Goal: Information Seeking & Learning: Learn about a topic

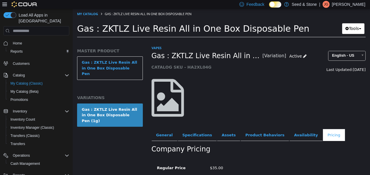
scroll to position [45, 0]
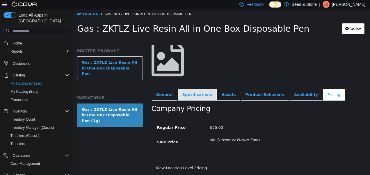
click at [195, 90] on link "Specifications" at bounding box center [197, 95] width 39 height 12
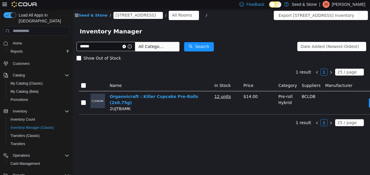
scroll to position [30, 0]
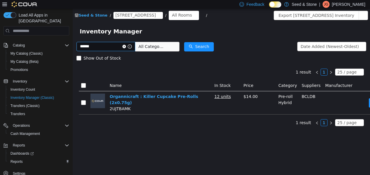
click at [126, 47] on icon "icon: close-circle" at bounding box center [123, 46] width 3 height 3
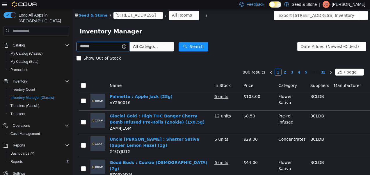
click at [110, 50] on input "text" at bounding box center [102, 46] width 53 height 9
type input "**********"
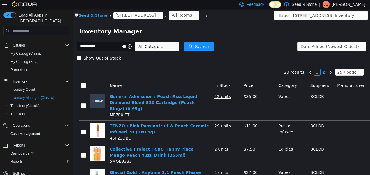
click at [144, 100] on link "General Admission : Peach Rizz Liquid Diamond Blend 510 Cartridge (Peach Ringz)…" at bounding box center [153, 102] width 87 height 17
click at [126, 47] on icon "icon: close-circle" at bounding box center [123, 46] width 3 height 3
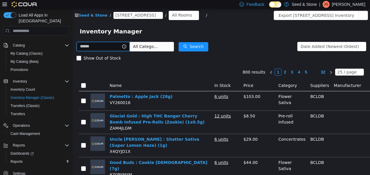
click at [118, 49] on input "text" at bounding box center [102, 46] width 53 height 9
type input "********"
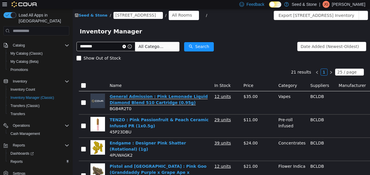
click at [125, 98] on link "General Admission : Pink Lemonade Liquid Diamond Blend 510 Cartridge (0.95g)" at bounding box center [159, 99] width 98 height 11
click at [126, 47] on icon "icon: close-circle" at bounding box center [123, 46] width 3 height 3
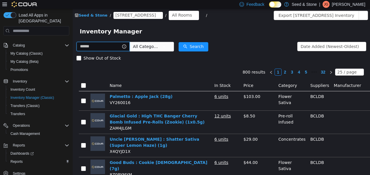
click at [120, 45] on input "text" at bounding box center [102, 46] width 53 height 9
type input "**********"
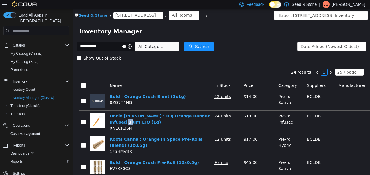
click at [112, 125] on td "Uncle Bob : Big Orange Banger Infused Blunt LTO (1g) XN1CR36N" at bounding box center [159, 122] width 105 height 23
click at [154, 96] on link "Bold : Orange Crush Blunt (1x1g)" at bounding box center [148, 96] width 76 height 5
click at [126, 47] on icon "icon: close-circle" at bounding box center [123, 46] width 3 height 3
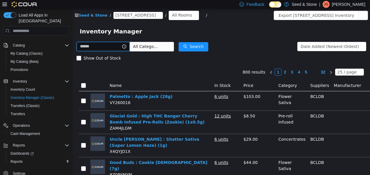
click at [111, 49] on input "text" at bounding box center [102, 46] width 53 height 9
type input "******"
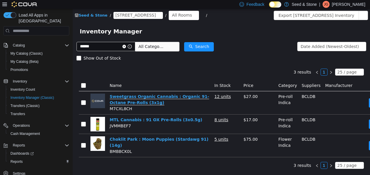
click at [123, 99] on link "Sweetgrass Organic Cannabis : Organic 91-Octane Pre-Rolls (3x1g)" at bounding box center [159, 99] width 99 height 11
click at [126, 47] on icon "icon: close-circle" at bounding box center [123, 46] width 3 height 3
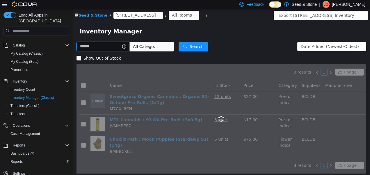
click at [109, 48] on input "text" at bounding box center [102, 46] width 53 height 9
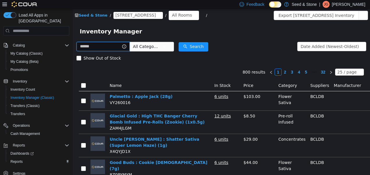
type input "*"
type input "*****"
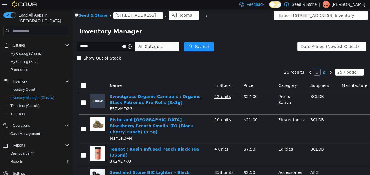
click at [124, 101] on link "Sweetgrass Organic Cannabis : Organic Black Patronus Pre-Rolls (3x1g)" at bounding box center [155, 99] width 91 height 11
click at [126, 47] on icon "icon: close-circle" at bounding box center [123, 46] width 3 height 3
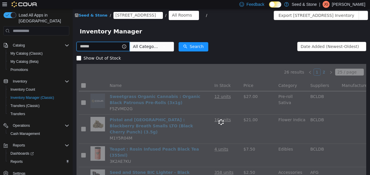
click at [110, 45] on input "text" at bounding box center [102, 46] width 53 height 9
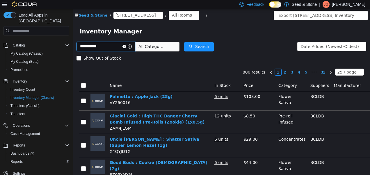
type input "**********"
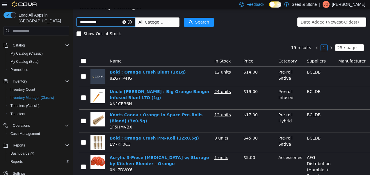
scroll to position [29, 0]
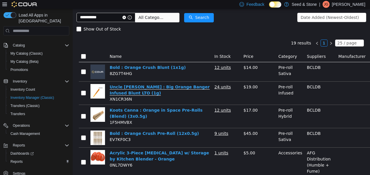
click at [158, 88] on link "Uncle Bob : Big Orange Banger Infused Blunt LTO (1g)" at bounding box center [160, 90] width 100 height 11
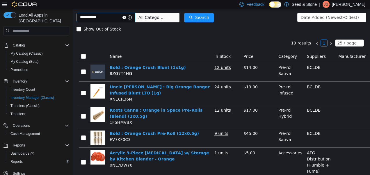
click at [126, 17] on icon "icon: close-circle" at bounding box center [123, 17] width 3 height 3
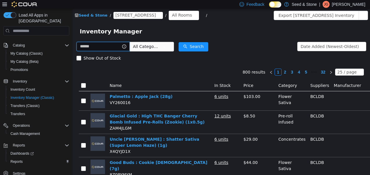
click at [93, 44] on input "text" at bounding box center [102, 46] width 53 height 9
type input "*********"
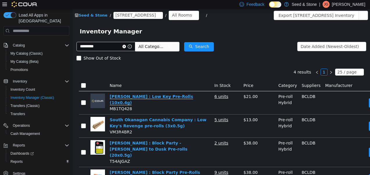
click at [131, 96] on link "TRYGG : Low Key Pre-Rolls (10x0.4g)" at bounding box center [151, 99] width 83 height 11
click at [126, 47] on icon "icon: close-circle" at bounding box center [123, 46] width 3 height 3
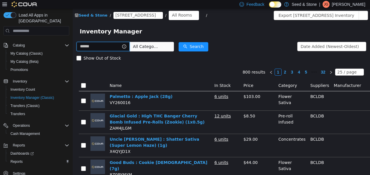
click at [117, 49] on input "text" at bounding box center [102, 46] width 53 height 9
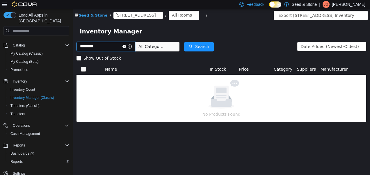
type input "*********"
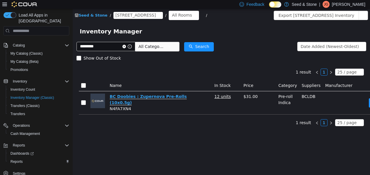
click at [142, 95] on link "BC Doobies : Zupernova Pre-Rolls (10x0.5g)" at bounding box center [148, 99] width 77 height 11
click at [126, 46] on icon "icon: close-circle" at bounding box center [123, 46] width 3 height 3
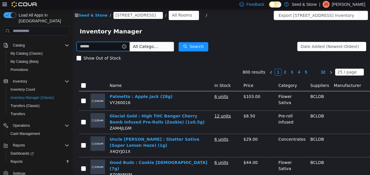
click at [122, 46] on input "text" at bounding box center [102, 46] width 53 height 9
type input "*******"
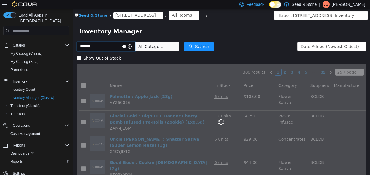
click at [122, 46] on input "*******" at bounding box center [105, 46] width 59 height 9
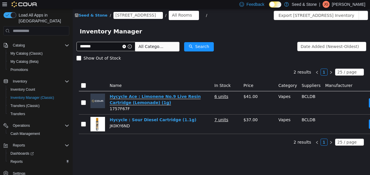
click at [155, 95] on link "Hycycle Ace : Limonene No.9 Live Resin Cartridge (Lemonade) (1g)" at bounding box center [155, 99] width 91 height 11
click at [126, 46] on icon "icon: close-circle" at bounding box center [123, 46] width 3 height 3
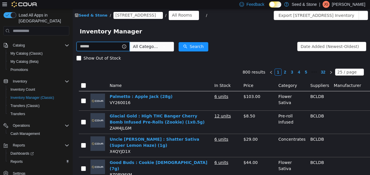
click at [117, 44] on input "text" at bounding box center [102, 46] width 53 height 9
type input "**********"
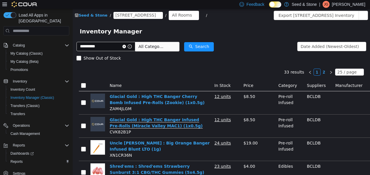
click at [150, 118] on link "Glacial Gold : High THC Banger Infused Pre-Rolls (Miracle Valley MAC1) (1x0.5g)" at bounding box center [156, 122] width 93 height 11
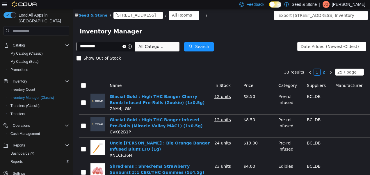
click at [123, 101] on link "Glacial Gold : High THC Banger Cherry Bomb Infused Pre-Rolls (Zookie) (1x0.5g)" at bounding box center [157, 99] width 95 height 11
click at [126, 47] on icon "icon: close-circle" at bounding box center [123, 46] width 3 height 3
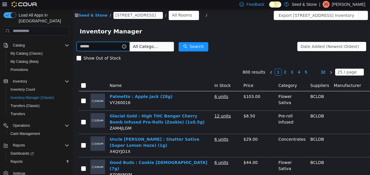
click at [103, 46] on input "text" at bounding box center [102, 46] width 53 height 9
type input "**********"
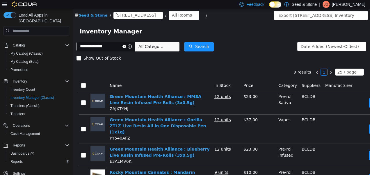
click at [145, 99] on link "Green Mountain Health Alliance : MMSA Live Resin Infused Pre-Rolls (3x0.5g)" at bounding box center [156, 99] width 92 height 11
click at [126, 46] on icon "icon: close-circle" at bounding box center [123, 46] width 3 height 3
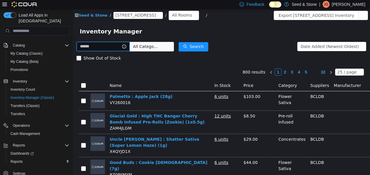
click at [123, 48] on input "text" at bounding box center [102, 46] width 53 height 9
type input "**********"
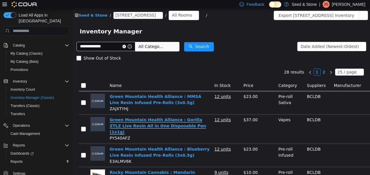
click at [146, 128] on link "Green Mountain Health Alliance : Gorilla ZTLZ Live Resin All in One Disposable …" at bounding box center [158, 125] width 96 height 17
click at [126, 46] on icon "icon: close-circle" at bounding box center [123, 46] width 3 height 3
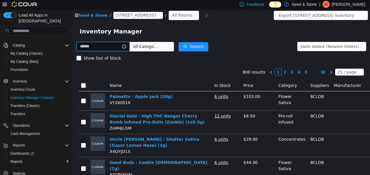
click at [113, 47] on input "text" at bounding box center [102, 46] width 53 height 9
type input "*********"
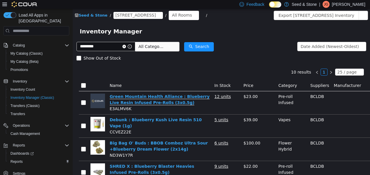
click at [134, 96] on link "Green Mountain Health Alliance : Blueberry Live Resin Infused Pre-Rolls (3x0.5g)" at bounding box center [160, 99] width 100 height 11
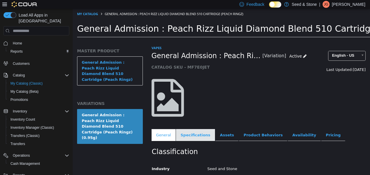
click at [200, 136] on link "Specifications" at bounding box center [195, 135] width 39 height 12
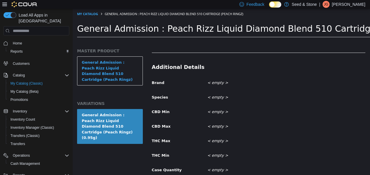
scroll to position [238, 0]
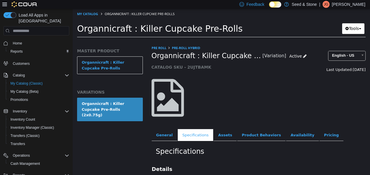
scroll to position [221, 0]
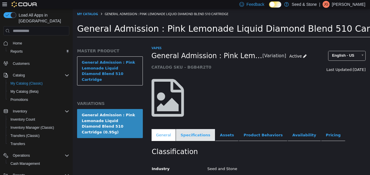
click at [191, 134] on link "Specifications" at bounding box center [195, 135] width 39 height 12
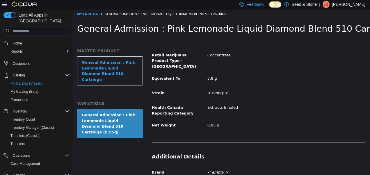
scroll to position [238, 0]
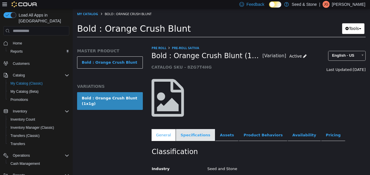
click at [186, 133] on link "Specifications" at bounding box center [195, 135] width 39 height 12
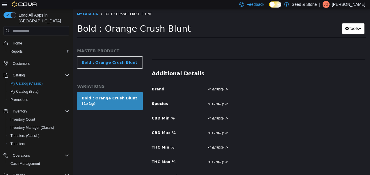
scroll to position [215, 0]
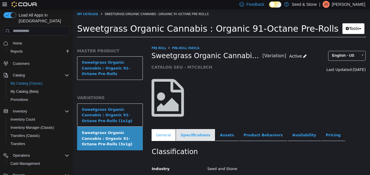
click at [189, 135] on link "Specifications" at bounding box center [195, 135] width 39 height 12
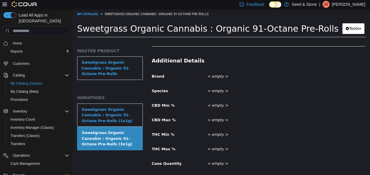
scroll to position [234, 0]
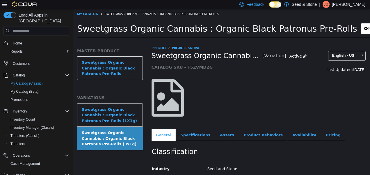
click at [134, 98] on h5 "VARIATIONS" at bounding box center [110, 97] width 66 height 5
click at [185, 137] on link "Specifications" at bounding box center [195, 135] width 39 height 12
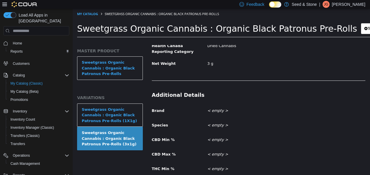
scroll to position [234, 0]
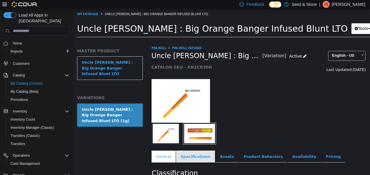
click at [194, 152] on link "Specifications" at bounding box center [195, 157] width 39 height 12
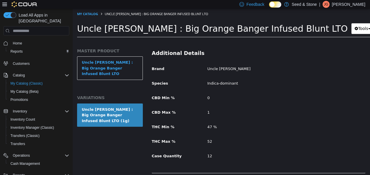
scroll to position [255, 0]
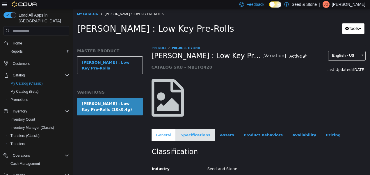
click at [189, 130] on link "Specifications" at bounding box center [195, 135] width 39 height 12
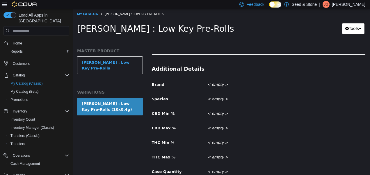
scroll to position [223, 0]
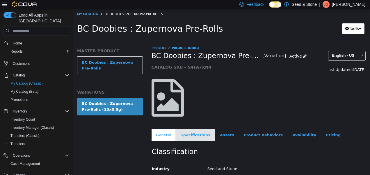
click at [192, 131] on link "Specifications" at bounding box center [195, 135] width 39 height 12
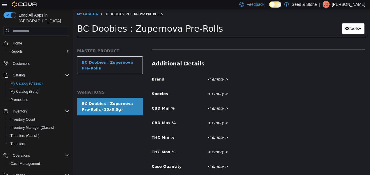
scroll to position [234, 0]
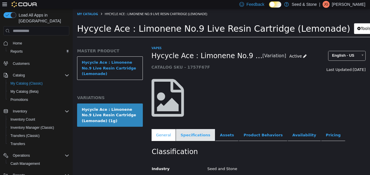
click at [182, 131] on link "Specifications" at bounding box center [195, 135] width 39 height 12
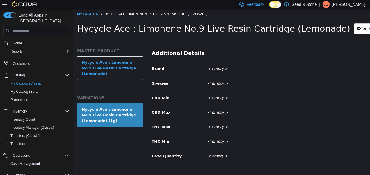
scroll to position [234, 0]
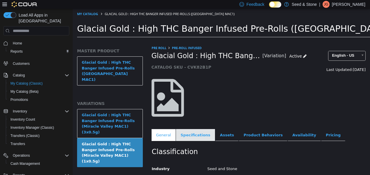
click at [196, 135] on link "Specifications" at bounding box center [195, 135] width 39 height 12
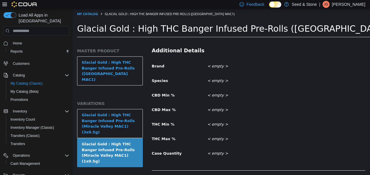
scroll to position [233, 0]
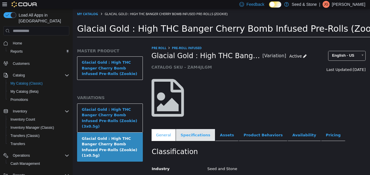
click at [190, 133] on link "Specifications" at bounding box center [195, 135] width 39 height 12
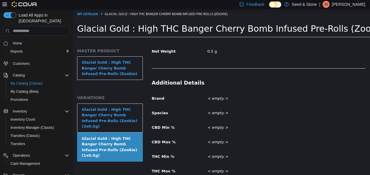
scroll to position [238, 0]
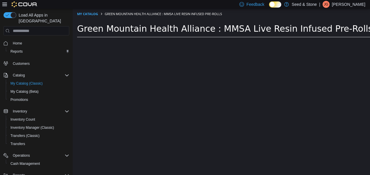
click at [144, 98] on div at bounding box center [110, 110] width 74 height 130
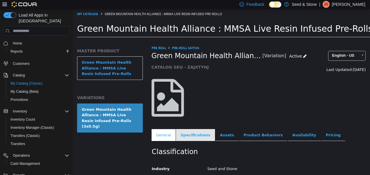
click at [196, 136] on link "Specifications" at bounding box center [195, 135] width 39 height 12
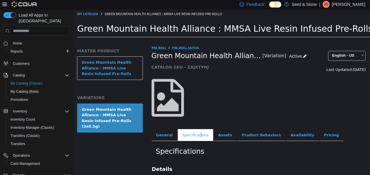
click at [196, 137] on link "Specifications" at bounding box center [195, 135] width 35 height 12
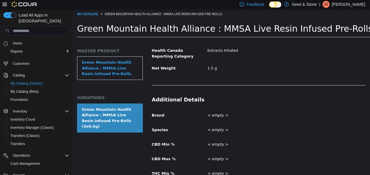
scroll to position [234, 0]
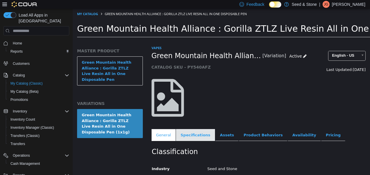
click at [189, 134] on link "Specifications" at bounding box center [195, 135] width 39 height 12
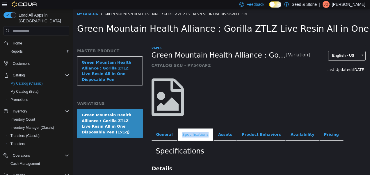
click at [189, 134] on link "Specifications" at bounding box center [195, 134] width 35 height 12
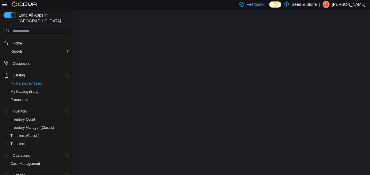
click at [203, 9] on html "×" at bounding box center [221, 9] width 297 height 0
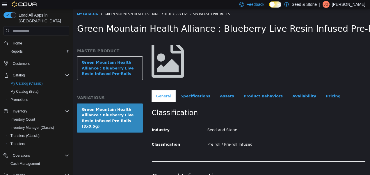
scroll to position [41, 0]
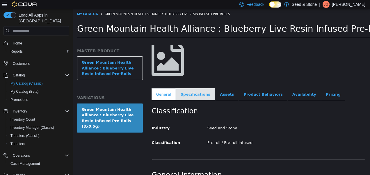
click at [187, 90] on link "Specifications" at bounding box center [195, 94] width 39 height 12
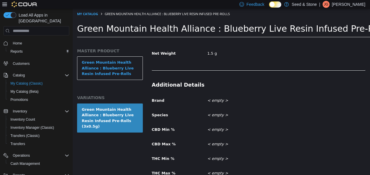
scroll to position [199, 0]
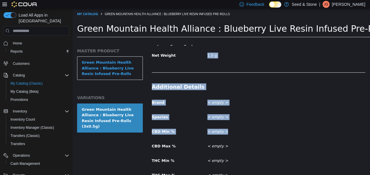
drag, startPoint x: 231, startPoint y: 118, endPoint x: 205, endPoint y: 57, distance: 66.8
click at [205, 57] on div "Details Retail Marijuana Product Type - Canada Concentrate Equivalent To 6 g St…" at bounding box center [258, 85] width 214 height 251
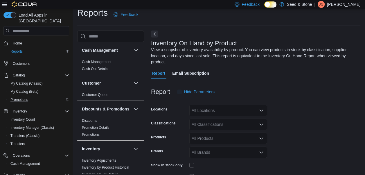
scroll to position [19, 0]
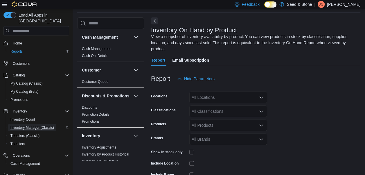
click at [37, 125] on span "Inventory Manager (Classic)" at bounding box center [32, 127] width 44 height 5
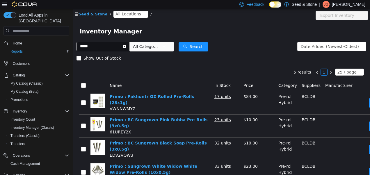
click at [139, 94] on link "Primo : Pakhuntr OZ Rolled Pre-Rolls (28x1g)" at bounding box center [152, 99] width 85 height 11
click at [101, 46] on input "*****" at bounding box center [102, 46] width 53 height 9
type input "*"
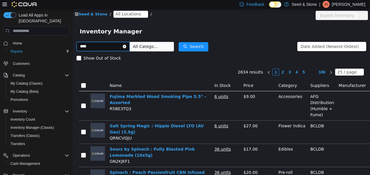
type input "****"
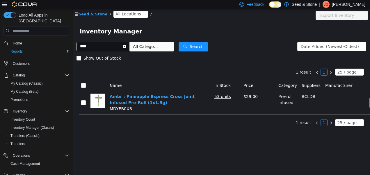
click at [140, 96] on link "Ambr : Pineapple Express Cross Joint Infused Pre-Roll (1x1.5g)" at bounding box center [152, 99] width 85 height 11
click at [126, 47] on icon "icon: close-circle" at bounding box center [124, 46] width 3 height 3
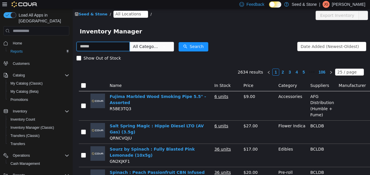
click at [112, 49] on input "text" at bounding box center [102, 46] width 53 height 9
type input "******"
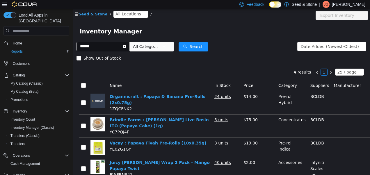
click at [139, 98] on link "Organnicraft : Papaya & Banana Pre-Rolls (2x0.75g)" at bounding box center [158, 99] width 96 height 11
click at [126, 47] on icon "icon: close-circle" at bounding box center [124, 46] width 3 height 3
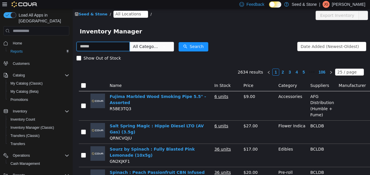
click at [100, 48] on input "text" at bounding box center [102, 46] width 53 height 9
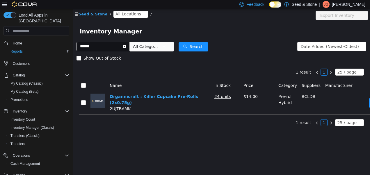
click at [152, 99] on link "Organnicraft : Killer Cupcake Pre-Rolls (2x0.75g)" at bounding box center [154, 99] width 88 height 11
click at [110, 50] on input "******" at bounding box center [102, 46] width 53 height 9
type input "*"
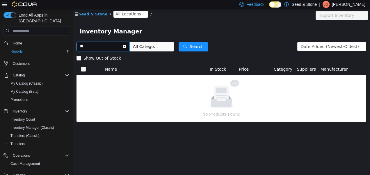
type input "*"
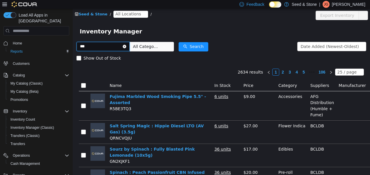
type input "***"
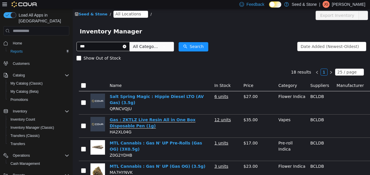
click at [129, 120] on link "Gas : ZKTLZ Live Resin All in One Box Disposable Pen (1g)" at bounding box center [153, 122] width 86 height 11
click at [126, 47] on icon "icon: close-circle" at bounding box center [124, 46] width 3 height 3
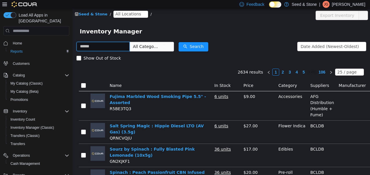
click at [118, 46] on input "text" at bounding box center [102, 46] width 53 height 9
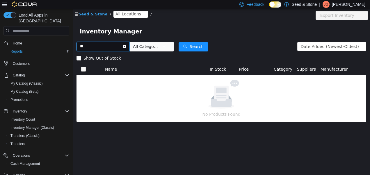
type input "*"
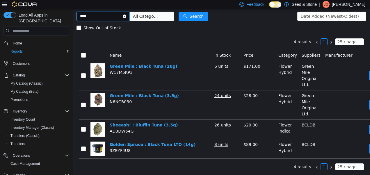
scroll to position [34, 0]
click at [128, 123] on link "Sheeesh! : Bluffin Tuna (3.5g)" at bounding box center [144, 125] width 68 height 5
click at [117, 12] on input "****" at bounding box center [102, 16] width 53 height 9
type input "*"
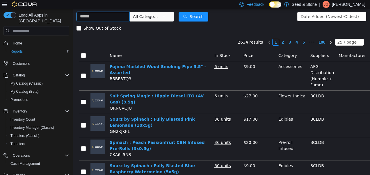
scroll to position [34, 0]
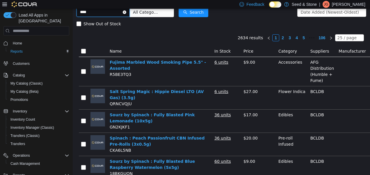
type input "****"
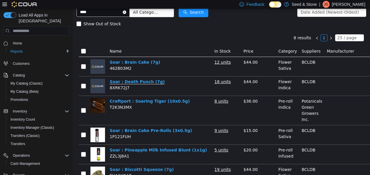
click at [121, 83] on link "Soar : Death Punch (7g)" at bounding box center [137, 81] width 55 height 5
click at [133, 62] on link "Soar : Brain Cake (7g)" at bounding box center [135, 62] width 51 height 5
click at [126, 13] on icon "icon: close-circle" at bounding box center [124, 11] width 3 height 3
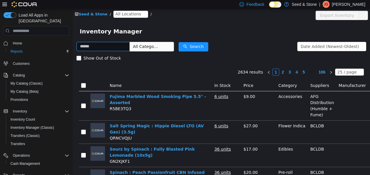
click at [99, 40] on div "Inventory Manager" at bounding box center [221, 31] width 297 height 19
click at [97, 45] on input "text" at bounding box center [102, 46] width 53 height 9
type input "*****"
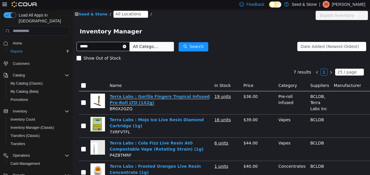
click at [169, 95] on link "Terra Labs : Gorilla Fingers Tropical Infused Pre-Roll LTO (1X2g)" at bounding box center [160, 99] width 100 height 11
click at [126, 47] on icon "icon: close-circle" at bounding box center [124, 46] width 3 height 3
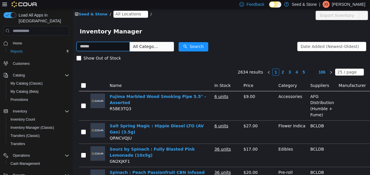
click at [124, 46] on input "text" at bounding box center [102, 46] width 53 height 9
type input "****"
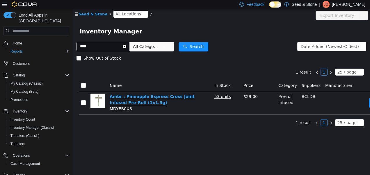
click at [164, 95] on link "Ambr : Pineapple Express Cross Joint Infused Pre-Roll (1x1.5g)" at bounding box center [152, 99] width 85 height 11
click at [126, 46] on icon "icon: close-circle" at bounding box center [124, 46] width 3 height 3
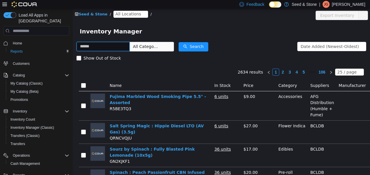
click at [128, 46] on input "text" at bounding box center [102, 46] width 53 height 9
type input "*********"
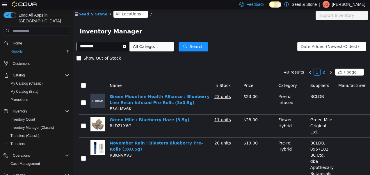
click at [150, 97] on link "Green Mountain Health Alliance : Blueberry Live Resin Infused Pre-Rolls (3x0.5g)" at bounding box center [160, 99] width 100 height 11
click at [152, 95] on link "Green Mountain Health Alliance : Blueberry Live Resin Infused Pre-Rolls (3x0.5g)" at bounding box center [160, 99] width 100 height 11
click at [126, 46] on icon "icon: close-circle" at bounding box center [124, 46] width 3 height 3
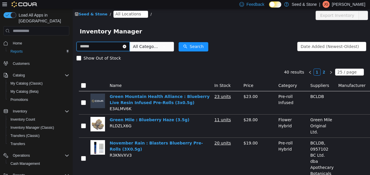
click at [130, 46] on input "text" at bounding box center [102, 46] width 53 height 9
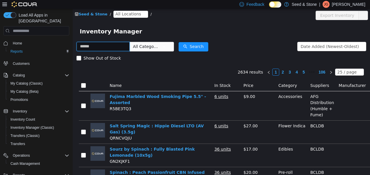
click at [119, 47] on input "text" at bounding box center [102, 46] width 53 height 9
type input "*******"
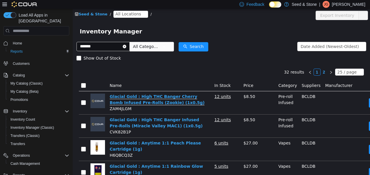
click at [145, 96] on link "Glacial Gold : High THC Banger Cherry Bomb Infused Pre-Rolls (Zookie) (1x0.5g)" at bounding box center [157, 99] width 95 height 11
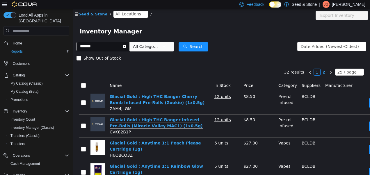
click at [147, 122] on link "Glacial Gold : High THC Banger Infused Pre-Rolls (Miracle Valley MAC1) (1x0.5g)" at bounding box center [156, 122] width 93 height 11
click at [126, 47] on icon "icon: close-circle" at bounding box center [124, 46] width 3 height 3
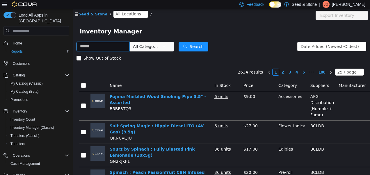
click at [112, 49] on input "text" at bounding box center [102, 46] width 53 height 9
type input "**********"
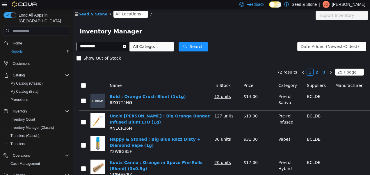
click at [140, 95] on link "Bold : Orange Crush Blunt (1x1g)" at bounding box center [148, 96] width 76 height 5
click at [126, 47] on icon "icon: close-circle" at bounding box center [124, 46] width 3 height 3
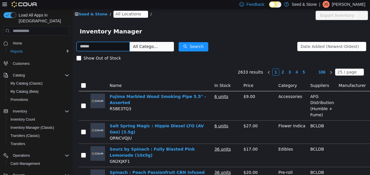
click at [113, 45] on input "text" at bounding box center [102, 46] width 53 height 9
paste input "**********"
type input "*"
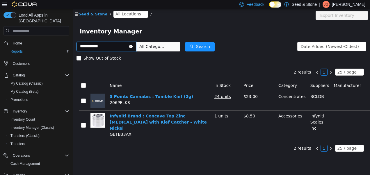
type input "**********"
click at [147, 95] on link "5 Points Cannabis : Tumble Kief (2g)" at bounding box center [151, 96] width 83 height 5
click at [130, 47] on icon "icon: close-circle" at bounding box center [130, 46] width 3 height 3
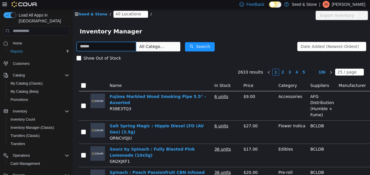
click at [123, 47] on input "text" at bounding box center [106, 46] width 60 height 9
type input "*"
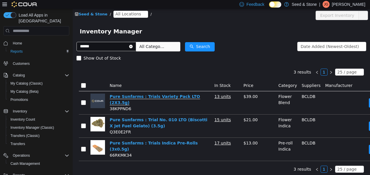
click at [157, 97] on link "Pure Sunfarms : Trials Variety Pack LTO (2X3.5g)" at bounding box center [155, 99] width 90 height 11
click at [94, 46] on input "******" at bounding box center [106, 46] width 60 height 9
type input "*"
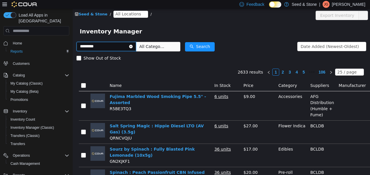
type input "*********"
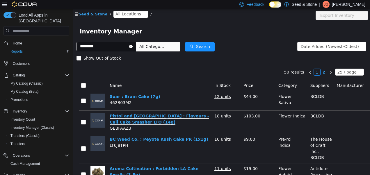
click at [148, 117] on link "Pistol and Paris : Flavours - Cali Cake Smasher LTO (14g)" at bounding box center [159, 119] width 99 height 11
click at [130, 46] on icon "icon: close-circle" at bounding box center [130, 46] width 3 height 3
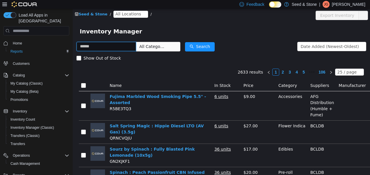
click at [115, 49] on input "text" at bounding box center [106, 46] width 60 height 9
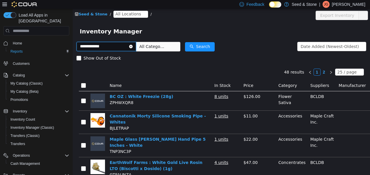
type input "**********"
click at [142, 96] on link "BC OZ : White Freezie (28g)" at bounding box center [142, 96] width 64 height 5
click at [131, 47] on icon "icon: close-circle" at bounding box center [130, 46] width 3 height 3
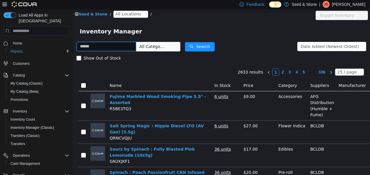
click at [122, 45] on input "text" at bounding box center [106, 46] width 60 height 9
type input "**********"
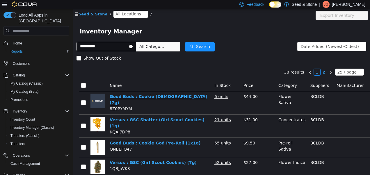
click at [150, 98] on link "Good Buds : Cookie God (7g)" at bounding box center [159, 99] width 98 height 11
click at [130, 47] on icon "icon: close-circle" at bounding box center [130, 46] width 3 height 3
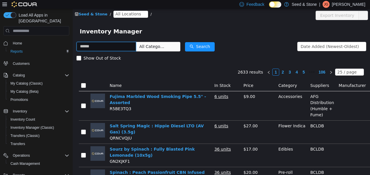
click at [124, 45] on input "text" at bounding box center [106, 46] width 60 height 9
type input "**********"
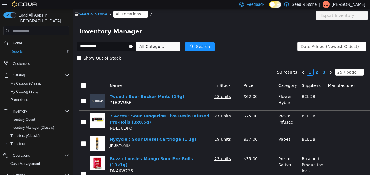
click at [132, 96] on link "Tweed : Sour Sucker Mints (14g)" at bounding box center [147, 96] width 74 height 5
click at [131, 47] on icon "icon: close-circle" at bounding box center [130, 46] width 3 height 3
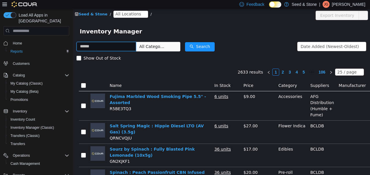
click at [122, 49] on input "text" at bounding box center [106, 46] width 60 height 9
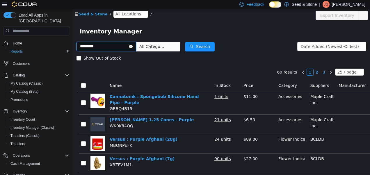
click at [110, 47] on input "*********" at bounding box center [106, 46] width 60 height 9
type input "**********"
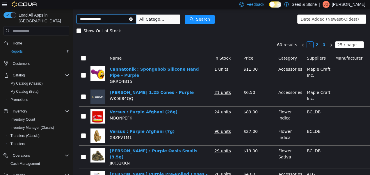
scroll to position [29, 0]
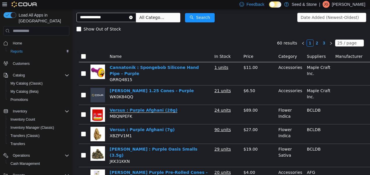
click at [151, 111] on link "Versus : Purple Afghani (28g)" at bounding box center [144, 110] width 68 height 5
click at [130, 18] on icon "icon: close-circle" at bounding box center [130, 17] width 3 height 3
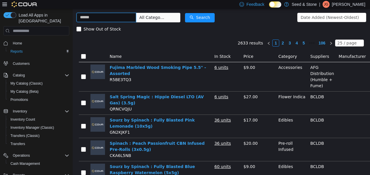
click at [112, 17] on input "text" at bounding box center [106, 17] width 60 height 9
type input "********"
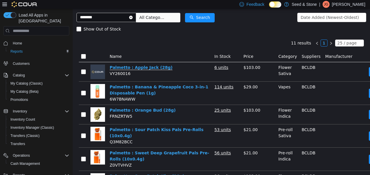
click at [124, 68] on link "Palmetto : Apple Jack (28g)" at bounding box center [141, 67] width 63 height 5
click at [130, 18] on icon "icon: close-circle" at bounding box center [130, 17] width 3 height 3
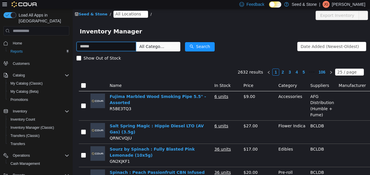
click at [112, 51] on input "text" at bounding box center [106, 46] width 60 height 9
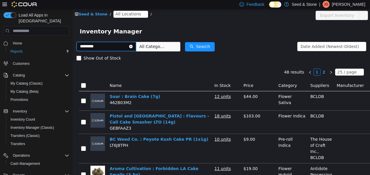
click at [106, 48] on input "*********" at bounding box center [106, 46] width 60 height 9
type input "*"
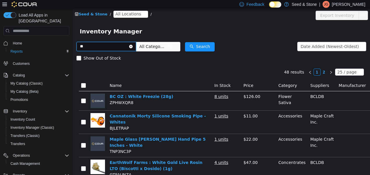
type input "*"
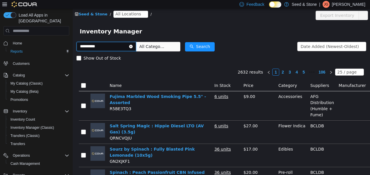
type input "**********"
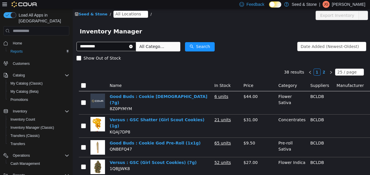
click at [280, 105] on td "Flower Sativa" at bounding box center [292, 102] width 32 height 23
click at [33, 125] on span "Inventory Manager (Classic)" at bounding box center [32, 127] width 44 height 5
click at [29, 117] on span "Inventory Count" at bounding box center [22, 119] width 25 height 5
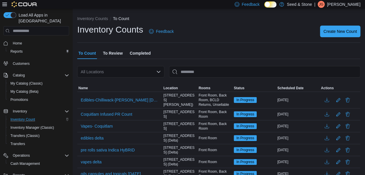
click at [161, 74] on div "All Locations" at bounding box center [120, 72] width 87 height 12
click at [161, 73] on icon "Open list of options" at bounding box center [158, 71] width 5 height 5
click at [160, 71] on icon "Open list of options" at bounding box center [158, 72] width 3 height 2
click at [158, 71] on icon "Open list of options" at bounding box center [158, 71] width 5 height 5
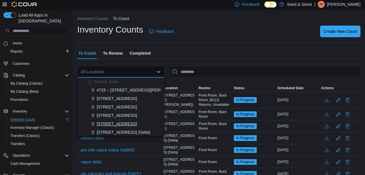
click at [132, 124] on span "590 Old Hope Princeton Way (Hope)" at bounding box center [117, 124] width 40 height 6
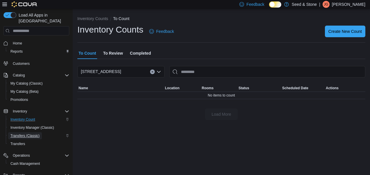
click at [33, 133] on span "Transfers (Classic)" at bounding box center [24, 135] width 29 height 5
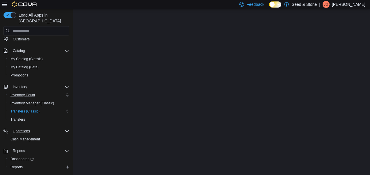
scroll to position [30, 0]
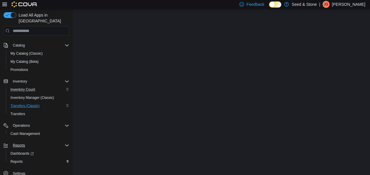
click at [27, 142] on div "Reports" at bounding box center [39, 145] width 59 height 7
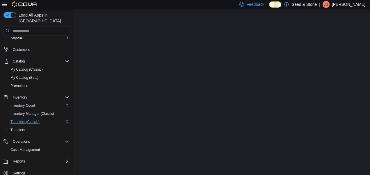
scroll to position [14, 0]
click at [26, 158] on button "Reports" at bounding box center [18, 161] width 17 height 7
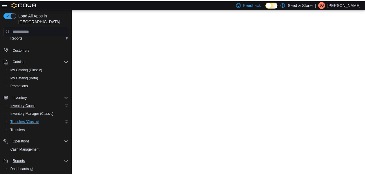
scroll to position [30, 0]
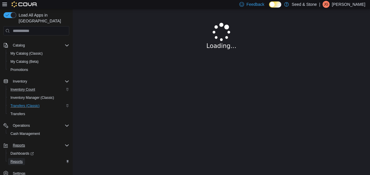
click at [21, 159] on span "Reports" at bounding box center [16, 161] width 12 height 5
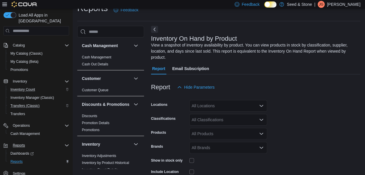
scroll to position [19, 0]
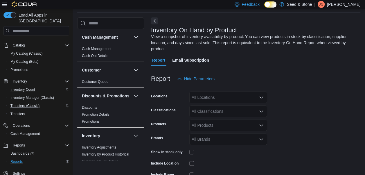
click at [222, 94] on div "All Locations" at bounding box center [228, 98] width 78 height 12
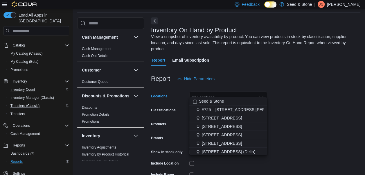
click at [231, 142] on span "590 Old Hope Princeton Way (Hope)" at bounding box center [222, 143] width 40 height 6
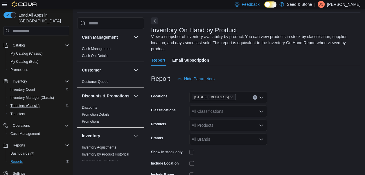
click at [316, 113] on form "Locations 590 Old Hope Princeton Way (Hope) Classifications All Classifications…" at bounding box center [256, 146] width 210 height 122
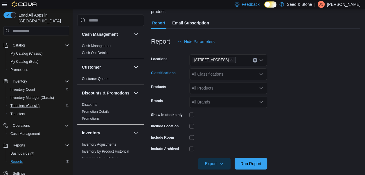
click at [238, 68] on div "All Classifications" at bounding box center [228, 74] width 78 height 12
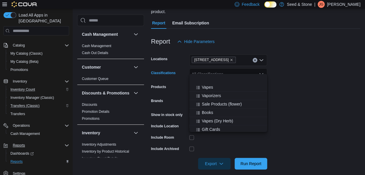
scroll to position [330, 0]
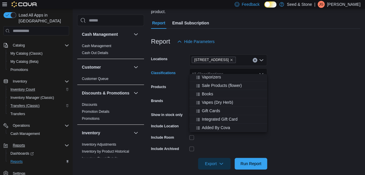
click at [315, 103] on form "Locations 590 Old Hope Princeton Way (Hope) Classifications All Classifications…" at bounding box center [256, 108] width 210 height 122
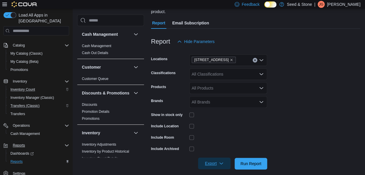
click at [221, 158] on span "Export" at bounding box center [215, 164] width 26 height 12
click at [219, 124] on span "Export to Excel" at bounding box center [215, 122] width 26 height 5
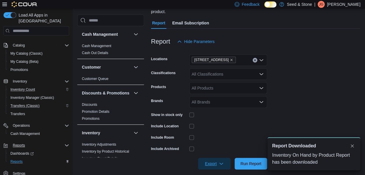
scroll to position [0, 0]
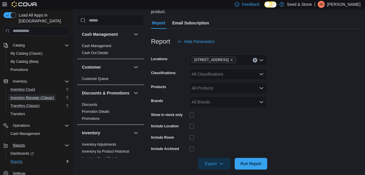
click at [28, 95] on span "Inventory Manager (Classic)" at bounding box center [32, 97] width 44 height 5
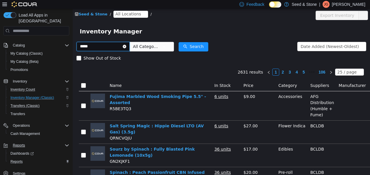
type input "*****"
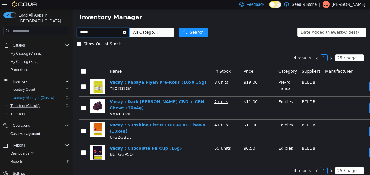
scroll to position [15, 0]
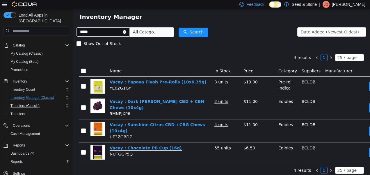
click at [149, 146] on link "Vacay : Chocolate PB Cup (16g)" at bounding box center [146, 148] width 72 height 5
click at [126, 32] on icon "icon: close-circle" at bounding box center [124, 31] width 3 height 3
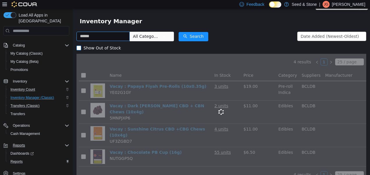
scroll to position [15, 0]
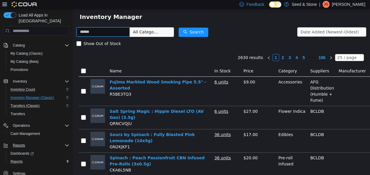
click at [108, 34] on input "text" at bounding box center [102, 31] width 53 height 9
type input "*"
type input "*******"
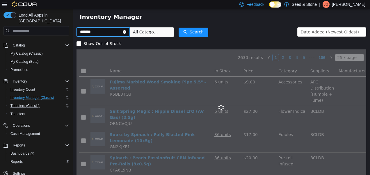
scroll to position [4, 0]
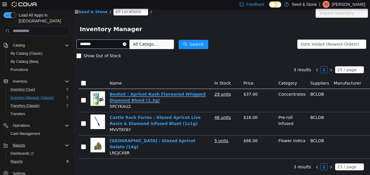
click at [148, 92] on link "Boxhot : Apricot Kush Flavoured Whipped Diamond Blend (1.2g)" at bounding box center [158, 97] width 96 height 11
click at [126, 42] on icon "icon: close-circle" at bounding box center [124, 43] width 3 height 3
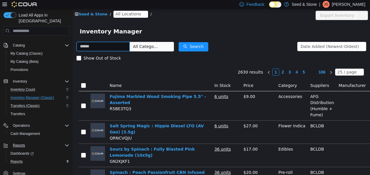
click at [115, 42] on input "text" at bounding box center [102, 46] width 53 height 9
type input "*********"
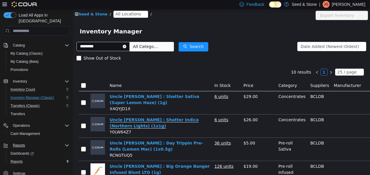
click at [155, 117] on link "Uncle Bob : Shatter Indica (Northern Lights) (1x1g)" at bounding box center [154, 122] width 89 height 11
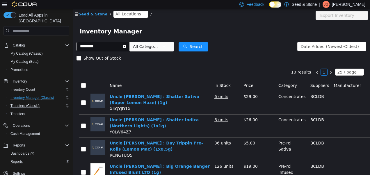
click at [155, 97] on link "Uncle [PERSON_NAME] : Shatter Sativa (Super Lemon Haze) (1g)" at bounding box center [155, 99] width 90 height 11
click at [126, 47] on icon "icon: close-circle" at bounding box center [124, 46] width 3 height 3
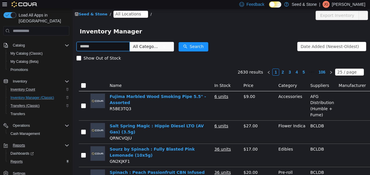
click at [130, 47] on input "text" at bounding box center [102, 46] width 53 height 9
type input "*****"
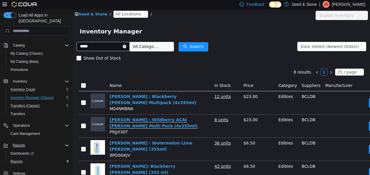
click at [147, 118] on link "Mollo Seltzers : Wildberry ACAI Seltzer Multi Pack (4x355ml)" at bounding box center [154, 122] width 88 height 11
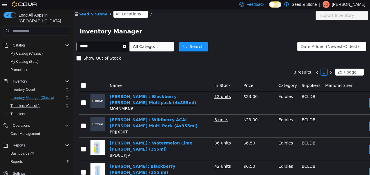
click at [151, 97] on link "Mollo Seltzers : Blackberry Seltzer Multipack (4x355ml)" at bounding box center [153, 99] width 86 height 11
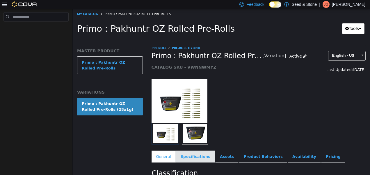
click at [185, 158] on link "Specifications" at bounding box center [195, 157] width 39 height 12
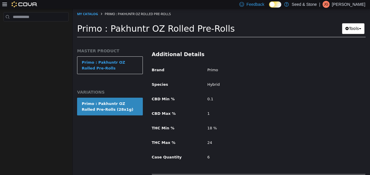
scroll to position [255, 0]
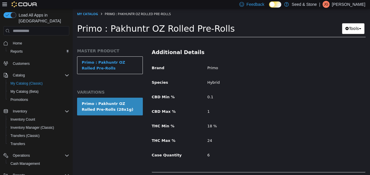
click at [185, 158] on div "Additional Details Brand Primo Species Hybrid CBD Min % 0.1 CBD Max % 1 THC Min…" at bounding box center [258, 107] width 214 height 130
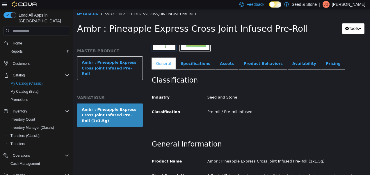
scroll to position [91, 0]
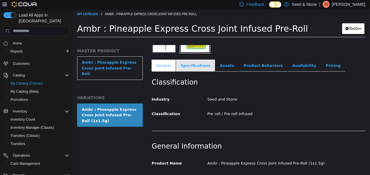
click at [196, 67] on link "Specifications" at bounding box center [195, 66] width 39 height 12
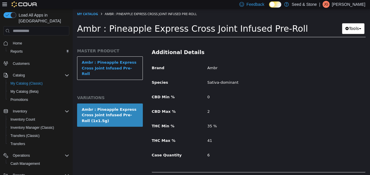
scroll to position [255, 0]
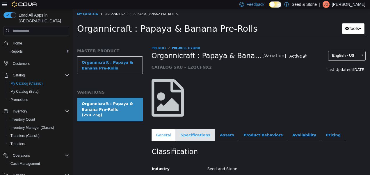
click at [194, 133] on link "Specifications" at bounding box center [195, 135] width 39 height 12
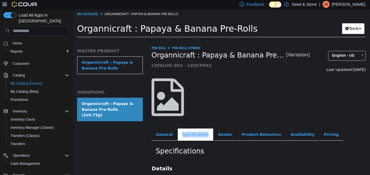
click at [194, 133] on link "Specifications" at bounding box center [195, 134] width 35 height 12
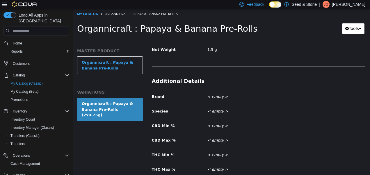
scroll to position [234, 0]
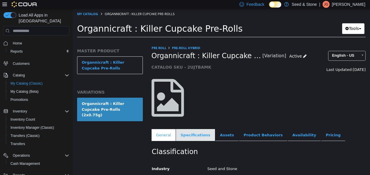
click at [181, 137] on link "Specifications" at bounding box center [195, 135] width 39 height 12
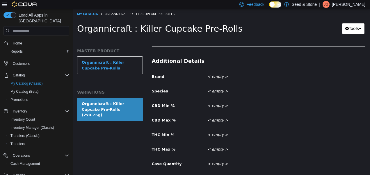
scroll to position [234, 0]
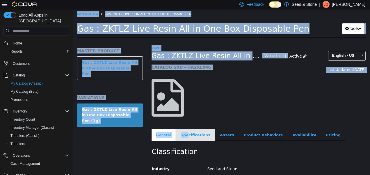
drag, startPoint x: 174, startPoint y: 64, endPoint x: 185, endPoint y: 133, distance: 70.3
click at [185, 41] on html "Saving Bulk Changes... × My Catalog Gas : ZKTLZ Live Resin All in One Box Dispo…" at bounding box center [221, 25] width 297 height 32
drag, startPoint x: 185, startPoint y: 133, endPoint x: 218, endPoint y: 106, distance: 43.4
click at [218, 106] on div at bounding box center [184, 101] width 74 height 44
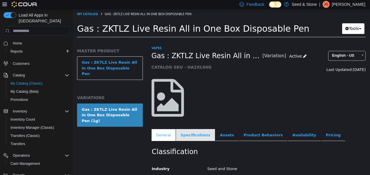
click at [190, 137] on link "Specifications" at bounding box center [195, 135] width 39 height 12
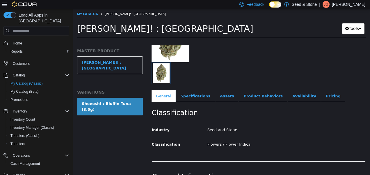
scroll to position [66, 0]
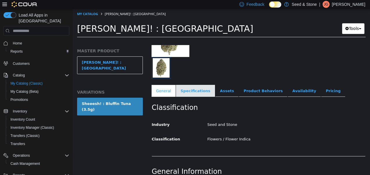
click at [187, 92] on link "Specifications" at bounding box center [195, 91] width 39 height 12
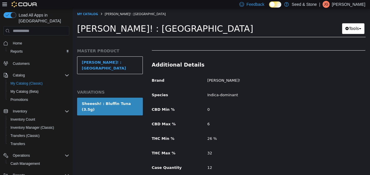
scroll to position [251, 0]
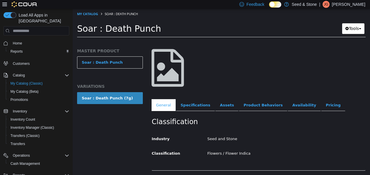
scroll to position [33, 0]
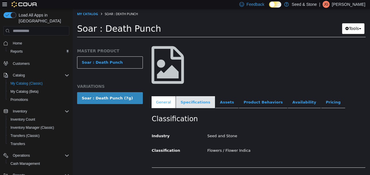
click at [185, 104] on link "Specifications" at bounding box center [195, 102] width 39 height 12
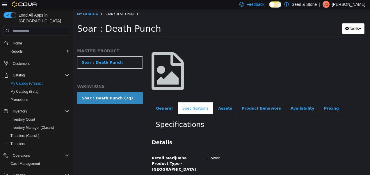
scroll to position [25, 0]
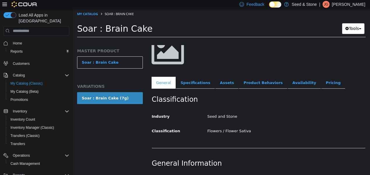
scroll to position [71, 0]
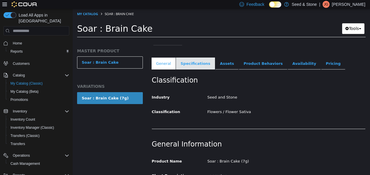
click at [190, 65] on link "Specifications" at bounding box center [195, 64] width 39 height 12
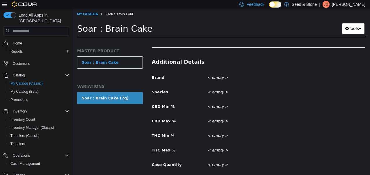
scroll to position [234, 0]
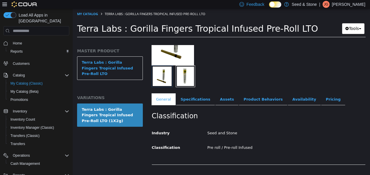
scroll to position [64, 0]
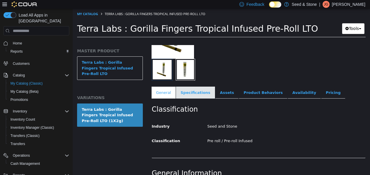
click at [195, 94] on link "Specifications" at bounding box center [195, 93] width 39 height 12
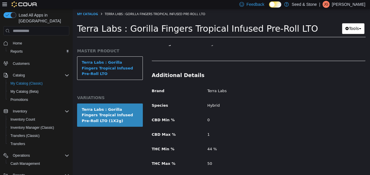
scroll to position [233, 0]
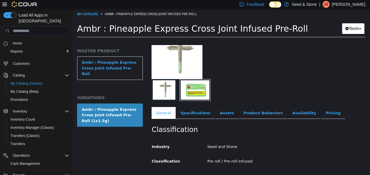
scroll to position [44, 0]
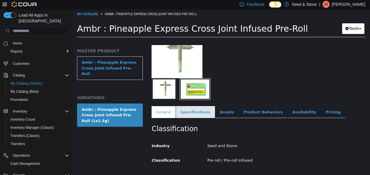
click at [197, 109] on link "Specifications" at bounding box center [195, 112] width 39 height 12
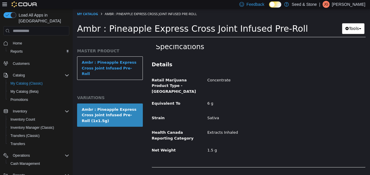
scroll to position [130, 0]
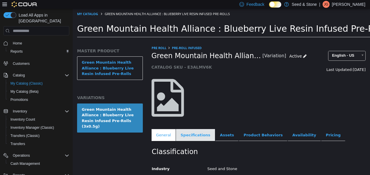
click at [192, 132] on link "Specifications" at bounding box center [195, 135] width 39 height 12
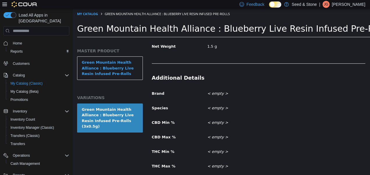
scroll to position [211, 0]
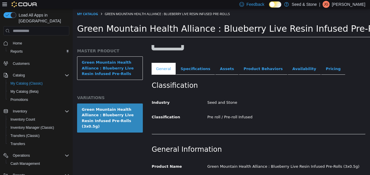
scroll to position [64, 0]
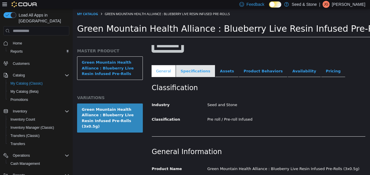
click at [189, 69] on link "Specifications" at bounding box center [195, 71] width 39 height 12
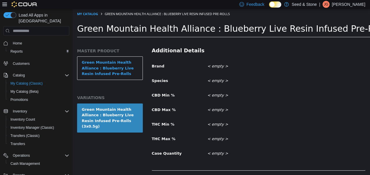
scroll to position [238, 0]
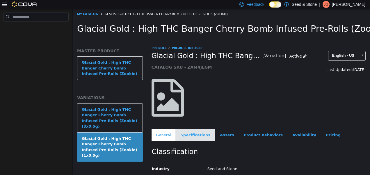
click at [178, 136] on link "Specifications" at bounding box center [195, 135] width 39 height 12
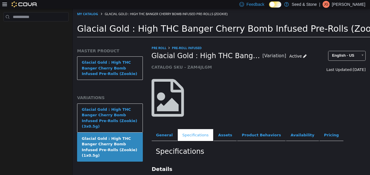
click at [108, 97] on h5 "VARIATIONS" at bounding box center [110, 97] width 66 height 5
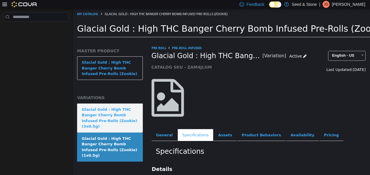
click at [115, 119] on div "Glacial Gold : High THC Banger Cherry Bomb Infused Pre-Rolls (Zookie) (3x0.5g)" at bounding box center [110, 118] width 56 height 23
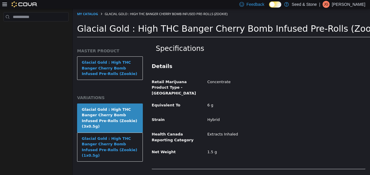
scroll to position [128, 0]
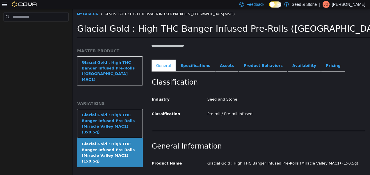
scroll to position [70, 0]
click at [188, 69] on link "Specifications" at bounding box center [195, 65] width 39 height 12
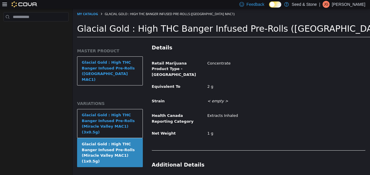
scroll to position [140, 0]
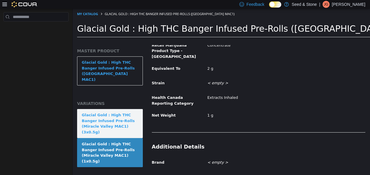
click at [110, 118] on div "Glacial Gold : High THC Banger Infused Pre-Rolls (Miracle Valley MAC1) (3x0.5g)" at bounding box center [110, 123] width 56 height 23
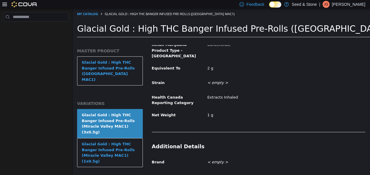
scroll to position [139, 0]
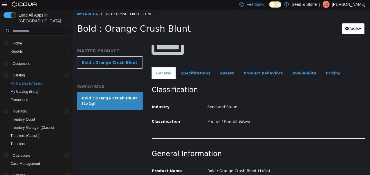
scroll to position [76, 0]
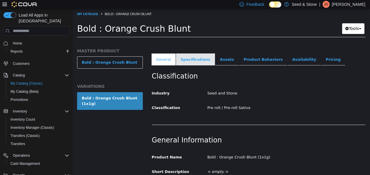
click at [189, 63] on link "Specifications" at bounding box center [195, 59] width 39 height 12
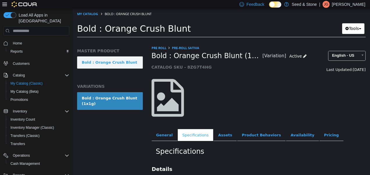
click at [120, 63] on link "Bold : Orange Crush Blunt" at bounding box center [110, 62] width 66 height 12
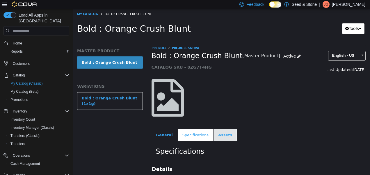
click at [214, 135] on link "Assets" at bounding box center [224, 135] width 23 height 12
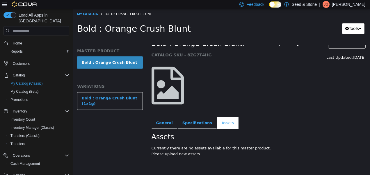
scroll to position [18, 0]
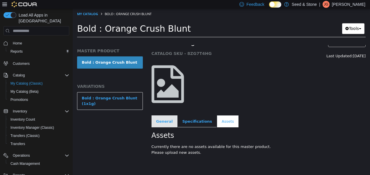
click at [164, 115] on link "General" at bounding box center [164, 121] width 26 height 12
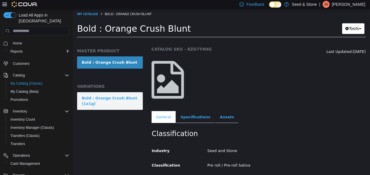
click at [121, 103] on div "Bold : Orange Crush Blunt (1x1g)" at bounding box center [110, 100] width 56 height 11
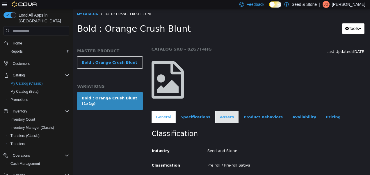
click at [215, 117] on link "Assets" at bounding box center [226, 117] width 23 height 12
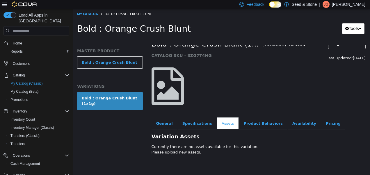
scroll to position [16, 0]
click at [189, 119] on link "Specifications" at bounding box center [197, 123] width 39 height 12
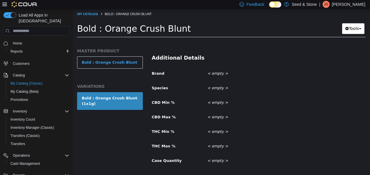
scroll to position [234, 0]
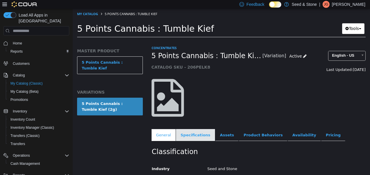
click at [192, 134] on link "Specifications" at bounding box center [195, 135] width 39 height 12
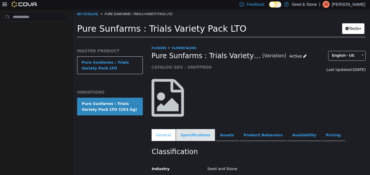
click at [200, 130] on link "Specifications" at bounding box center [195, 135] width 39 height 12
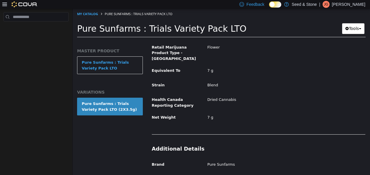
scroll to position [234, 0]
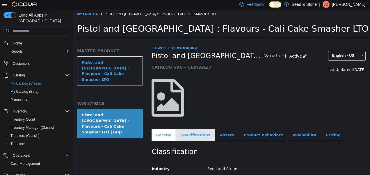
click at [190, 137] on link "Specifications" at bounding box center [195, 135] width 39 height 12
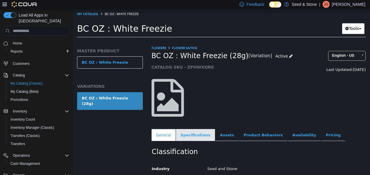
click at [193, 130] on link "Specifications" at bounding box center [195, 135] width 39 height 12
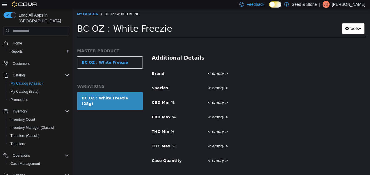
scroll to position [234, 0]
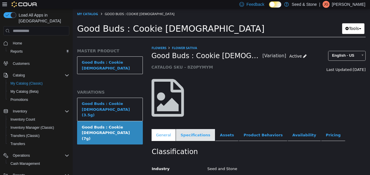
click at [186, 130] on link "Specifications" at bounding box center [195, 135] width 39 height 12
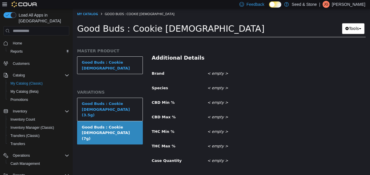
scroll to position [234, 0]
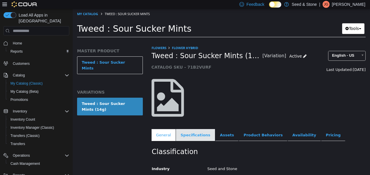
click at [187, 135] on link "Specifications" at bounding box center [195, 135] width 39 height 12
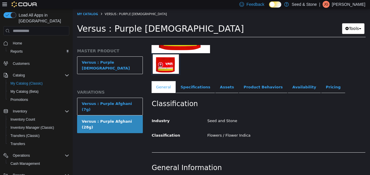
scroll to position [79, 0]
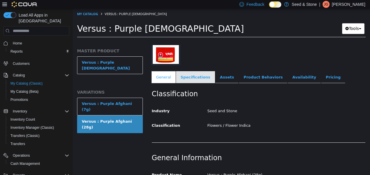
click at [183, 75] on link "Specifications" at bounding box center [195, 77] width 39 height 12
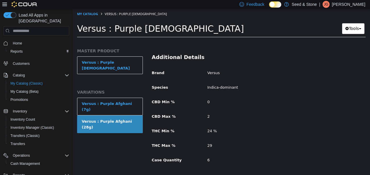
scroll to position [255, 0]
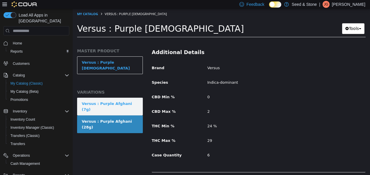
click at [119, 101] on div "Versus : Purple Afghani (7g)" at bounding box center [110, 106] width 56 height 11
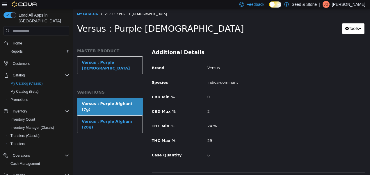
scroll to position [255, 0]
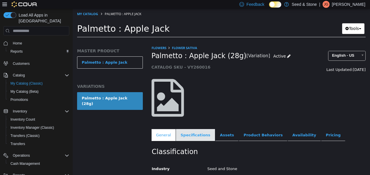
click at [194, 135] on link "Specifications" at bounding box center [195, 135] width 39 height 12
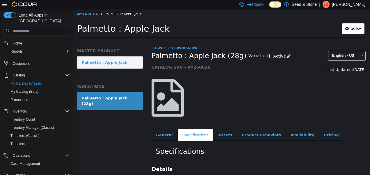
click at [121, 64] on link "Palmetto : Apple Jack" at bounding box center [110, 62] width 66 height 12
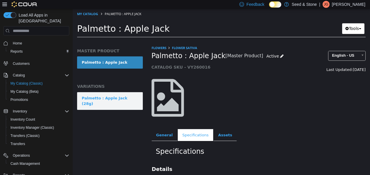
click at [129, 93] on link "Palmetto : Apple Jack (28g)" at bounding box center [110, 101] width 66 height 18
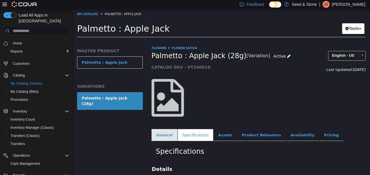
click at [160, 131] on link "General" at bounding box center [164, 135] width 26 height 12
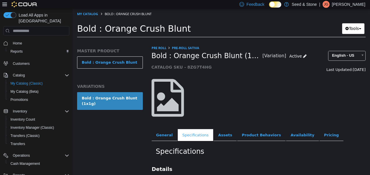
scroll to position [234, 0]
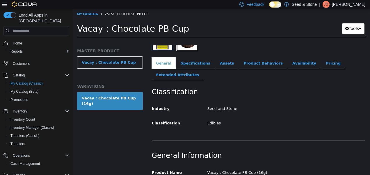
scroll to position [97, 0]
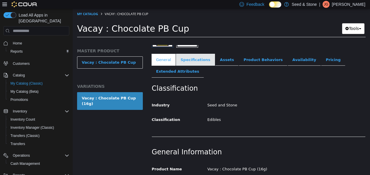
click at [192, 57] on link "Specifications" at bounding box center [195, 60] width 39 height 12
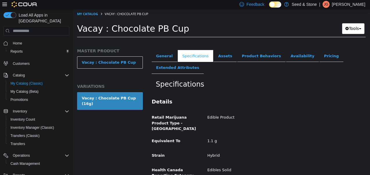
scroll to position [105, 0]
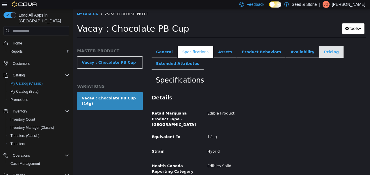
click at [319, 56] on link "Pricing" at bounding box center [331, 52] width 24 height 12
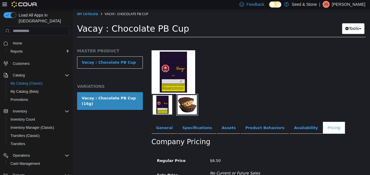
scroll to position [66, 0]
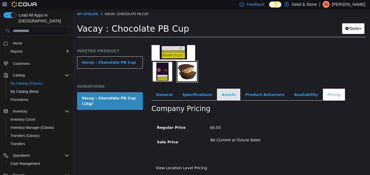
click at [222, 89] on link "Assets" at bounding box center [228, 95] width 23 height 12
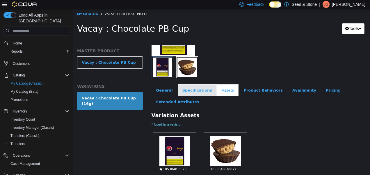
click at [199, 91] on link "Specifications" at bounding box center [197, 90] width 39 height 12
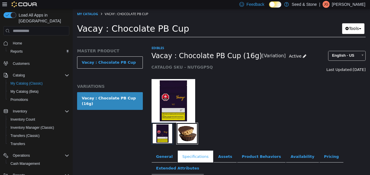
click at [171, 103] on img at bounding box center [173, 101] width 44 height 44
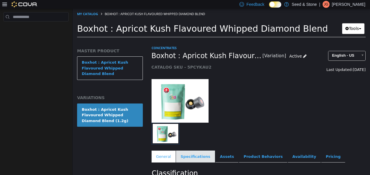
click at [191, 155] on link "Specifications" at bounding box center [195, 157] width 39 height 12
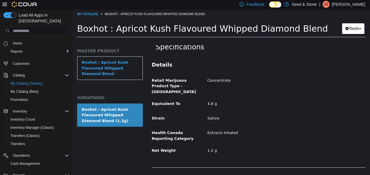
scroll to position [128, 0]
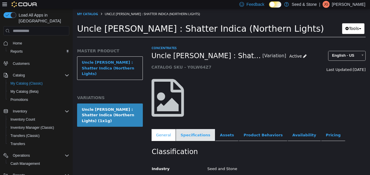
click at [186, 134] on link "Specifications" at bounding box center [195, 135] width 39 height 12
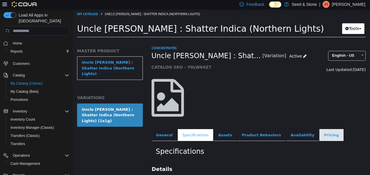
click at [319, 135] on link "Pricing" at bounding box center [331, 135] width 24 height 12
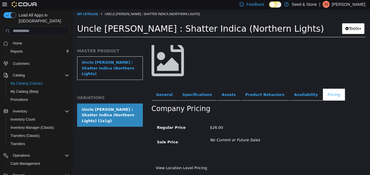
scroll to position [45, 0]
click at [198, 89] on link "Specifications" at bounding box center [197, 95] width 39 height 12
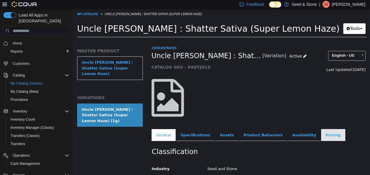
click at [321, 138] on link "Pricing" at bounding box center [333, 135] width 24 height 12
click at [323, 138] on link "Pricing" at bounding box center [334, 135] width 22 height 12
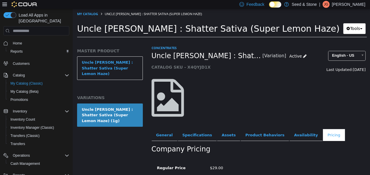
drag, startPoint x: 313, startPoint y: 138, endPoint x: 203, endPoint y: 158, distance: 111.4
click at [292, 125] on div "Concentrates Uncle Bob : Shatter Sativa (Super Lemon Haze) (1g) [Variation] Act…" at bounding box center [258, 93] width 214 height 96
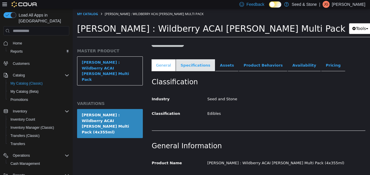
scroll to position [70, 0]
click at [184, 64] on link "Specifications" at bounding box center [195, 65] width 39 height 12
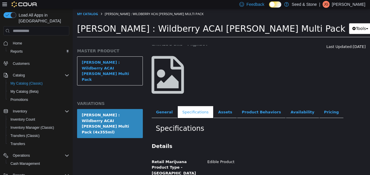
scroll to position [21, 0]
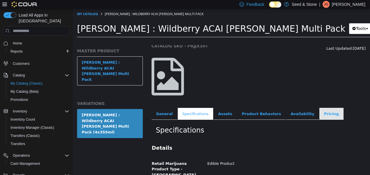
click at [319, 110] on link "Pricing" at bounding box center [331, 114] width 24 height 12
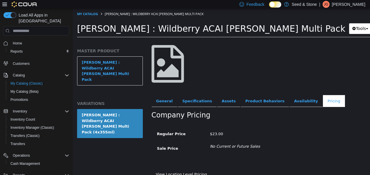
scroll to position [39, 0]
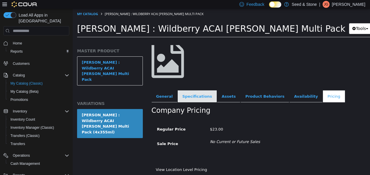
click at [187, 101] on link "Specifications" at bounding box center [197, 96] width 39 height 12
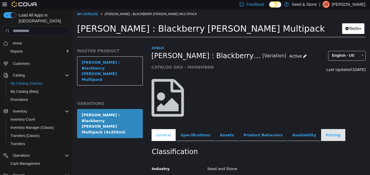
click at [321, 137] on link "Pricing" at bounding box center [333, 135] width 24 height 12
